Goal: Information Seeking & Learning: Learn about a topic

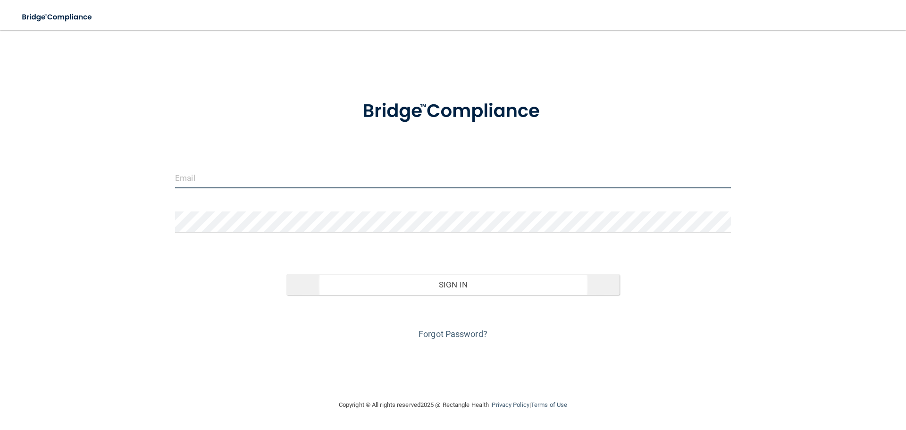
type input "[PERSON_NAME][EMAIL_ADDRESS][DOMAIN_NAME]"
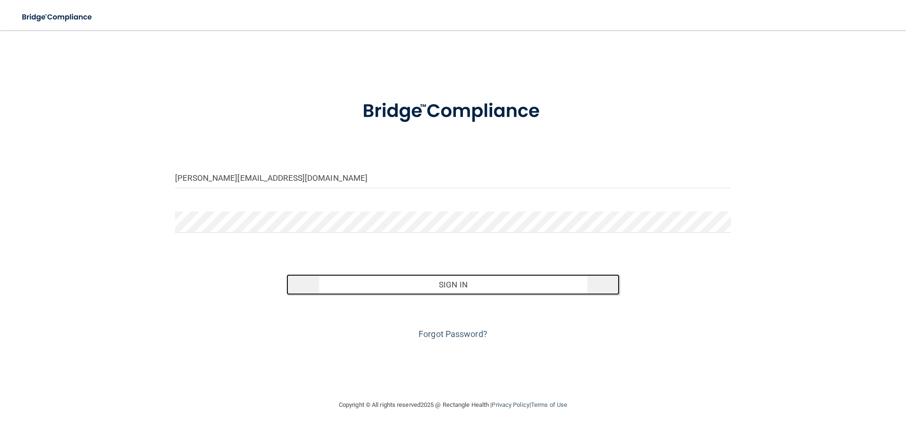
click at [414, 279] on button "Sign In" at bounding box center [454, 284] width 334 height 21
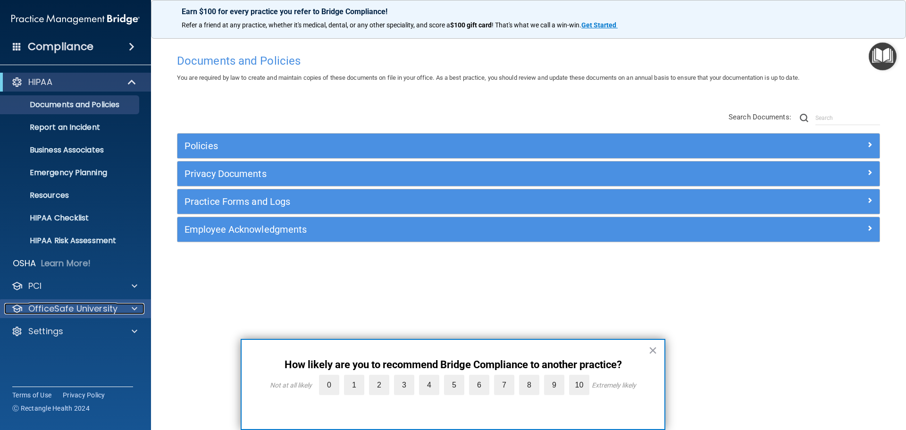
click at [77, 311] on p "OfficeSafe University" at bounding box center [72, 308] width 89 height 11
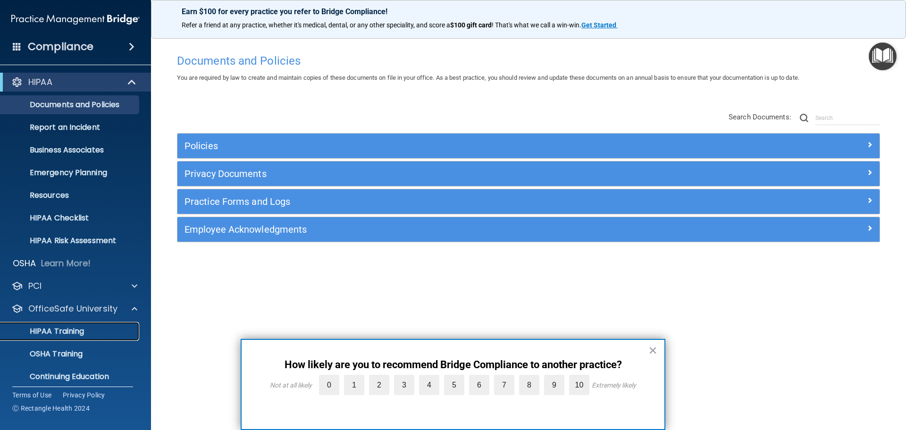
click at [74, 330] on p "HIPAA Training" at bounding box center [45, 331] width 78 height 9
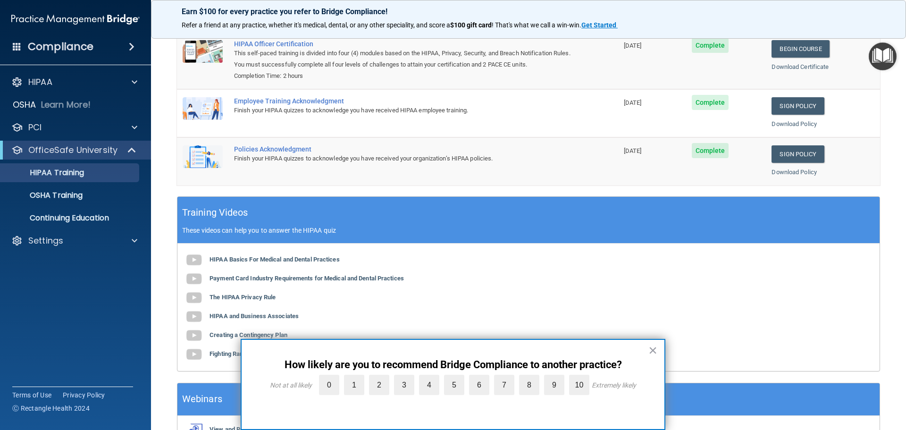
scroll to position [194, 0]
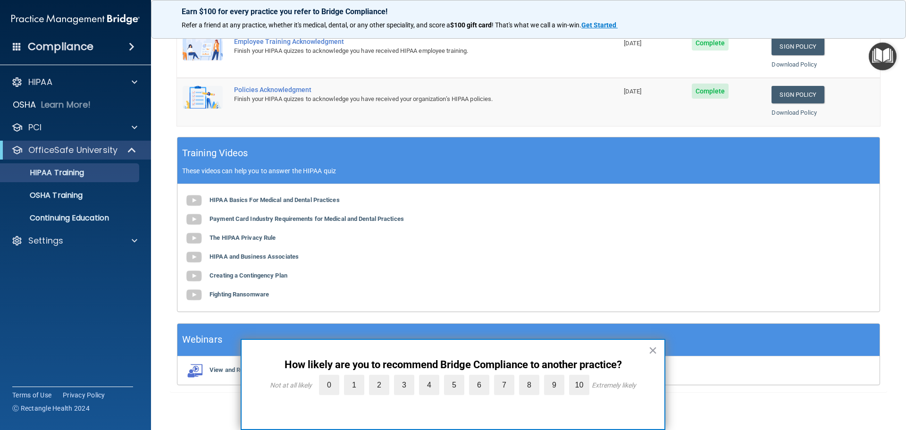
click at [653, 352] on button "×" at bounding box center [653, 350] width 9 height 15
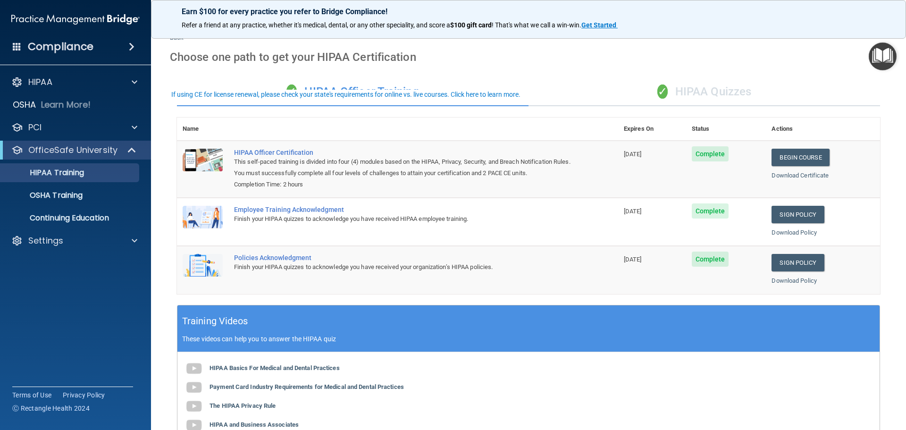
scroll to position [0, 0]
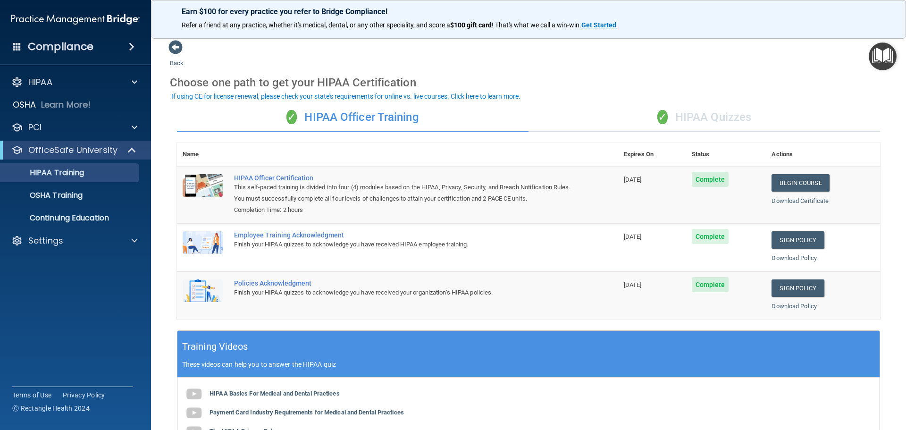
click at [674, 113] on div "✓ HIPAA Quizzes" at bounding box center [705, 117] width 352 height 28
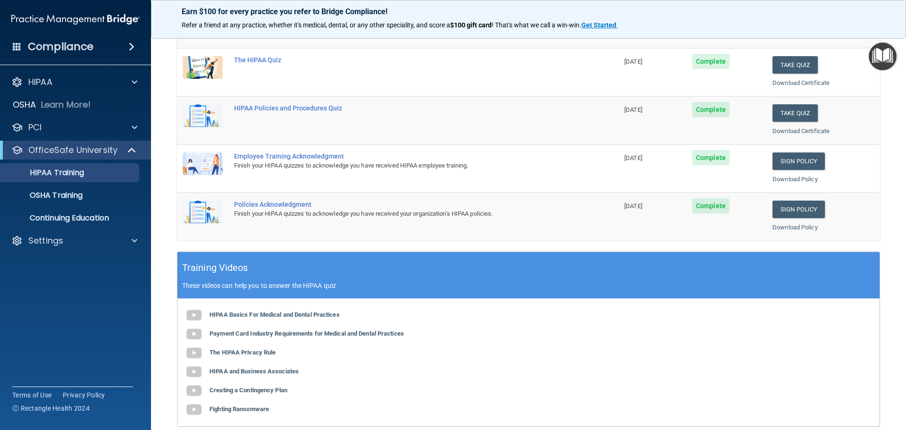
scroll to position [281, 0]
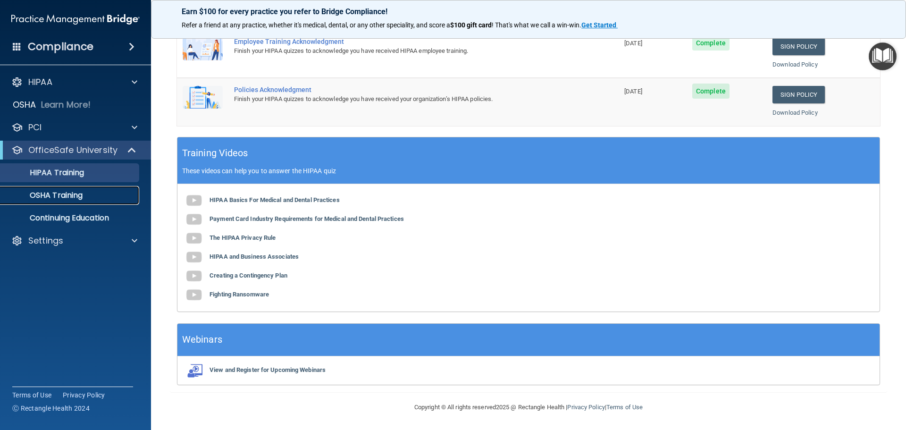
click at [91, 201] on link "OSHA Training" at bounding box center [65, 195] width 149 height 19
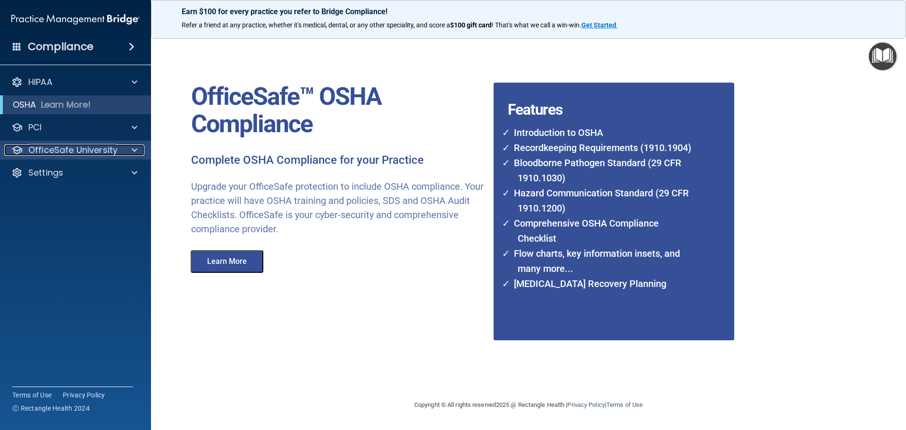
click at [86, 155] on p "OfficeSafe University" at bounding box center [72, 149] width 89 height 11
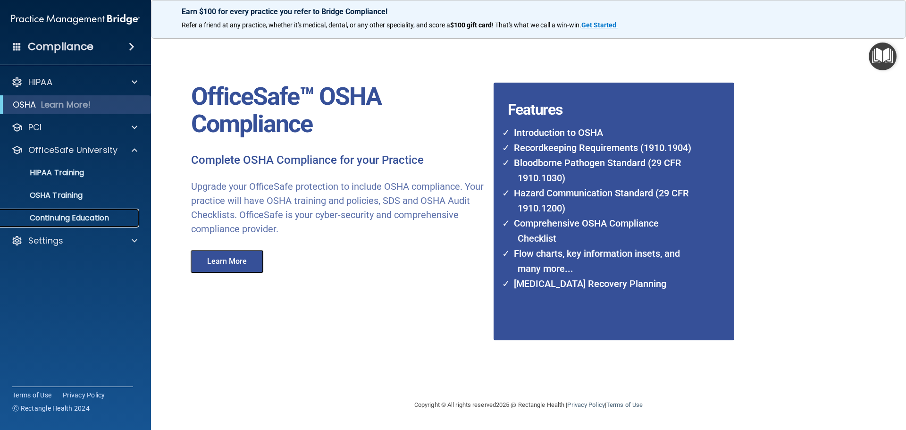
click at [77, 220] on p "Continuing Education" at bounding box center [70, 217] width 129 height 9
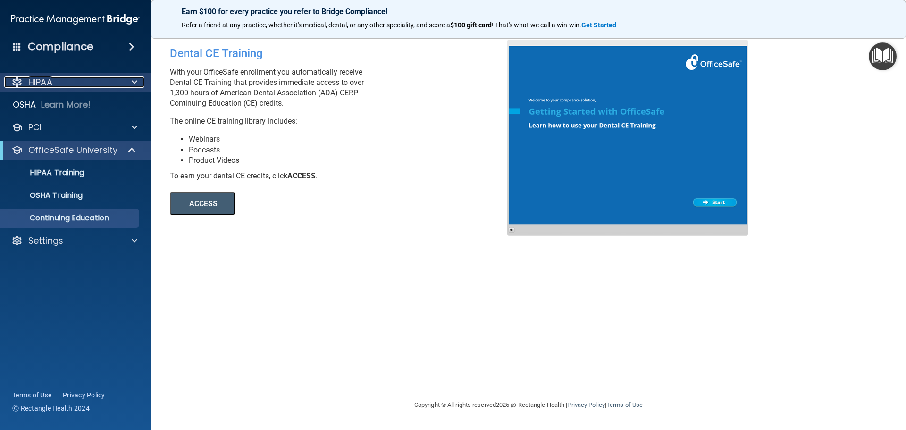
click at [128, 80] on div at bounding box center [133, 81] width 24 height 11
